Goal: Task Accomplishment & Management: Complete application form

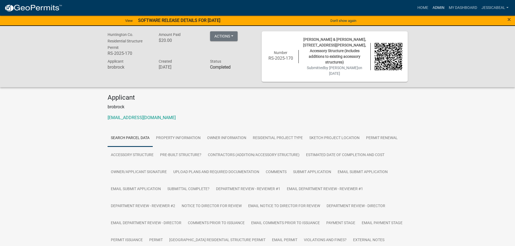
click at [434, 10] on link "Admin" at bounding box center [438, 8] width 16 height 10
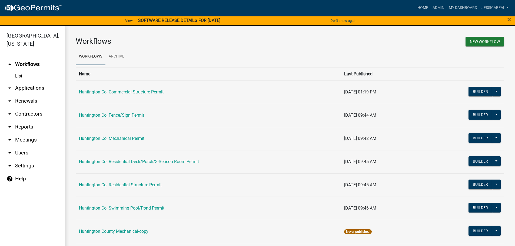
click at [28, 86] on link "arrow_drop_down Applications" at bounding box center [32, 88] width 65 height 13
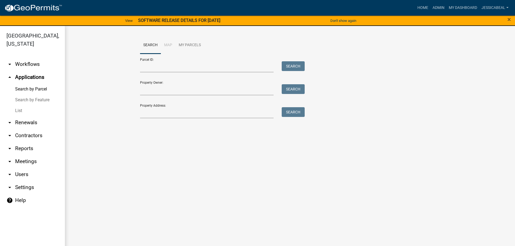
click at [19, 112] on link "List" at bounding box center [32, 110] width 65 height 11
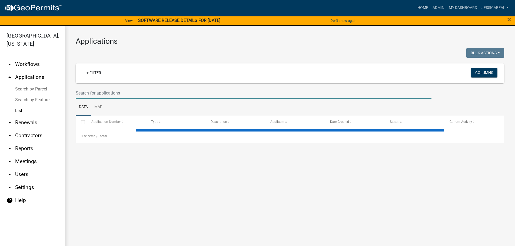
click at [111, 90] on input "text" at bounding box center [254, 93] width 356 height 11
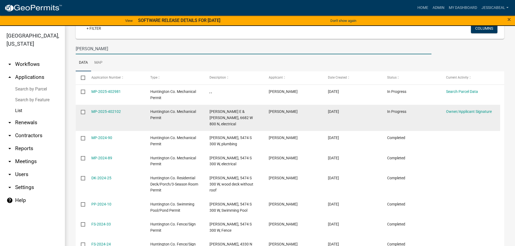
scroll to position [54, 0]
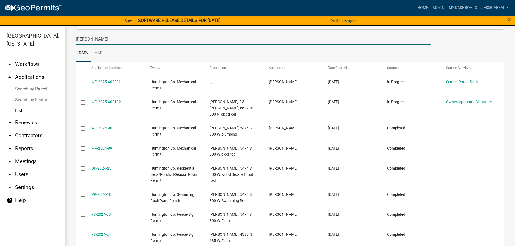
type input "[PERSON_NAME]"
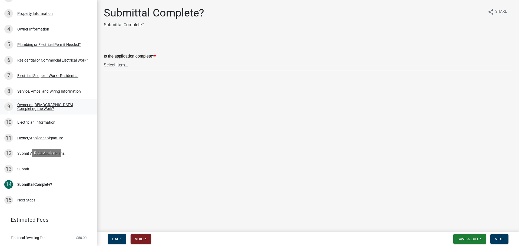
scroll to position [119, 0]
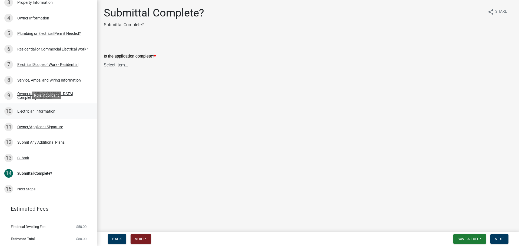
click at [24, 111] on div "Electrician Information" at bounding box center [36, 111] width 38 height 4
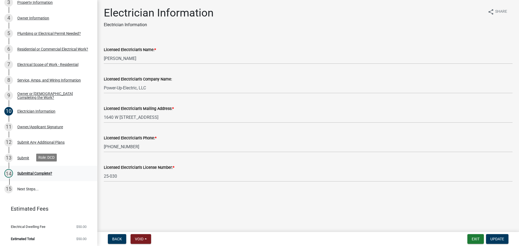
click at [32, 174] on div "Submittal Complete?" at bounding box center [34, 174] width 35 height 4
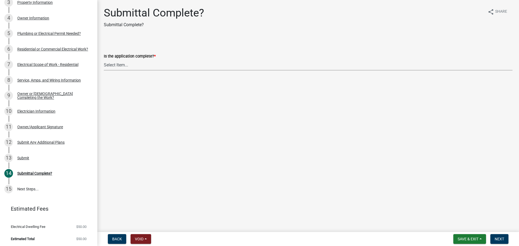
drag, startPoint x: 112, startPoint y: 67, endPoint x: 112, endPoint y: 70, distance: 3.3
click at [112, 67] on select "Select Item... Yes No" at bounding box center [308, 64] width 409 height 11
click at [104, 59] on select "Select Item... Yes No" at bounding box center [308, 64] width 409 height 11
select select "1782a9c7-7323-4da6-ac5b-f89a69a3d723"
click at [492, 236] on button "Next" at bounding box center [499, 239] width 18 height 10
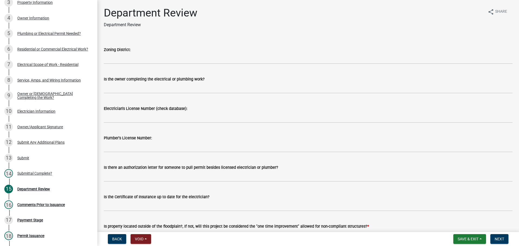
drag, startPoint x: 108, startPoint y: 52, endPoint x: 106, endPoint y: 57, distance: 5.6
click at [107, 52] on label "Zoning District:" at bounding box center [117, 50] width 27 height 4
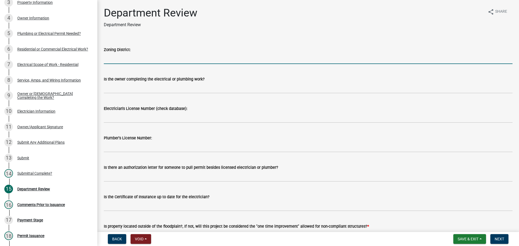
click at [106, 57] on input "Zoning District:" at bounding box center [308, 58] width 409 height 11
type input "Ag"
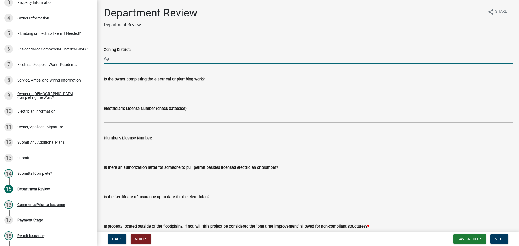
drag, startPoint x: 112, startPoint y: 89, endPoint x: 114, endPoint y: 91, distance: 3.1
click at [112, 89] on input "Is the owner completing the electrical or plumbing work?" at bounding box center [308, 87] width 409 height 11
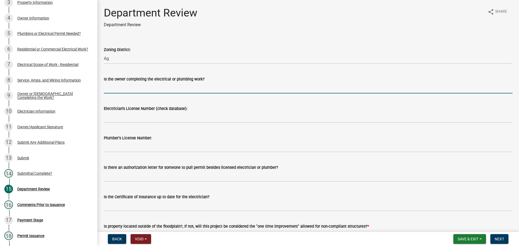
type input "no"
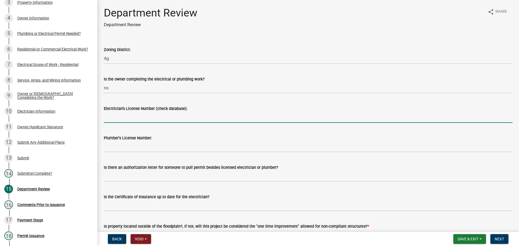
click at [128, 118] on input "Electrician's License Number (check database):" at bounding box center [308, 117] width 409 height 11
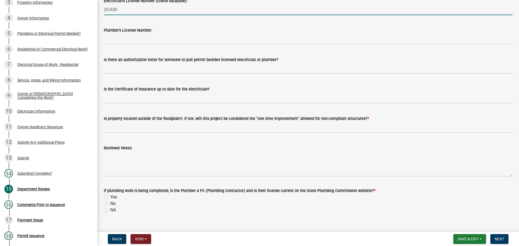
scroll to position [108, 0]
type input "25-030"
click at [126, 104] on wm-data-entity-input "Is the Certificate of Insurance up to date for the electrician?" at bounding box center [308, 92] width 409 height 29
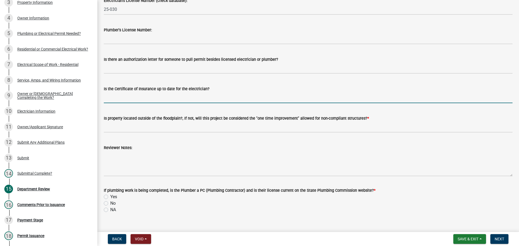
drag, startPoint x: 131, startPoint y: 98, endPoint x: 141, endPoint y: 103, distance: 11.0
click at [131, 98] on input "Is the Certificate of Insurance up to date for the electrician?" at bounding box center [308, 97] width 409 height 11
type input "yes"
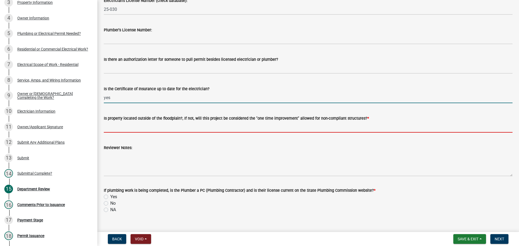
drag, startPoint x: 139, startPoint y: 125, endPoint x: 149, endPoint y: 132, distance: 12.2
click at [139, 125] on input "Is property located outside of the floodplain?, If not, will this project be co…" at bounding box center [308, 127] width 409 height 11
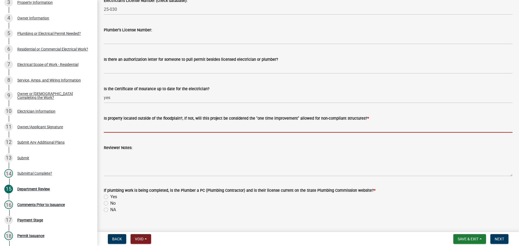
type input "yes"
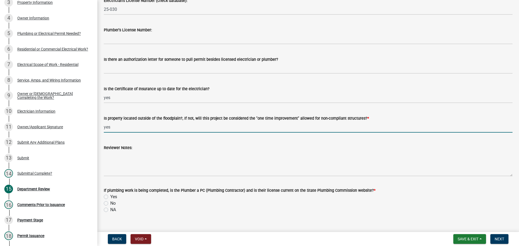
click at [110, 210] on label "NA" at bounding box center [113, 210] width 6 height 6
click at [110, 210] on input "NA" at bounding box center [112, 209] width 4 height 4
radio input "true"
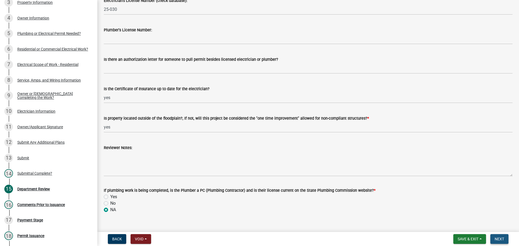
click at [501, 241] on span "Next" at bounding box center [499, 239] width 9 height 4
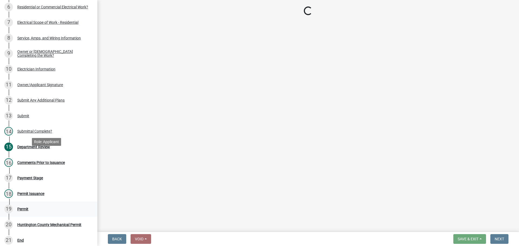
scroll to position [213, 0]
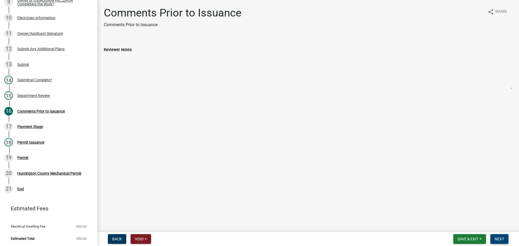
click at [500, 236] on button "Next" at bounding box center [499, 239] width 18 height 10
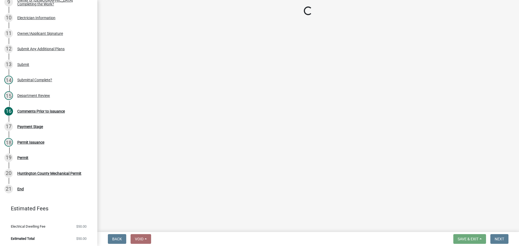
select select "3: 3"
